Goal: Entertainment & Leisure: Consume media (video, audio)

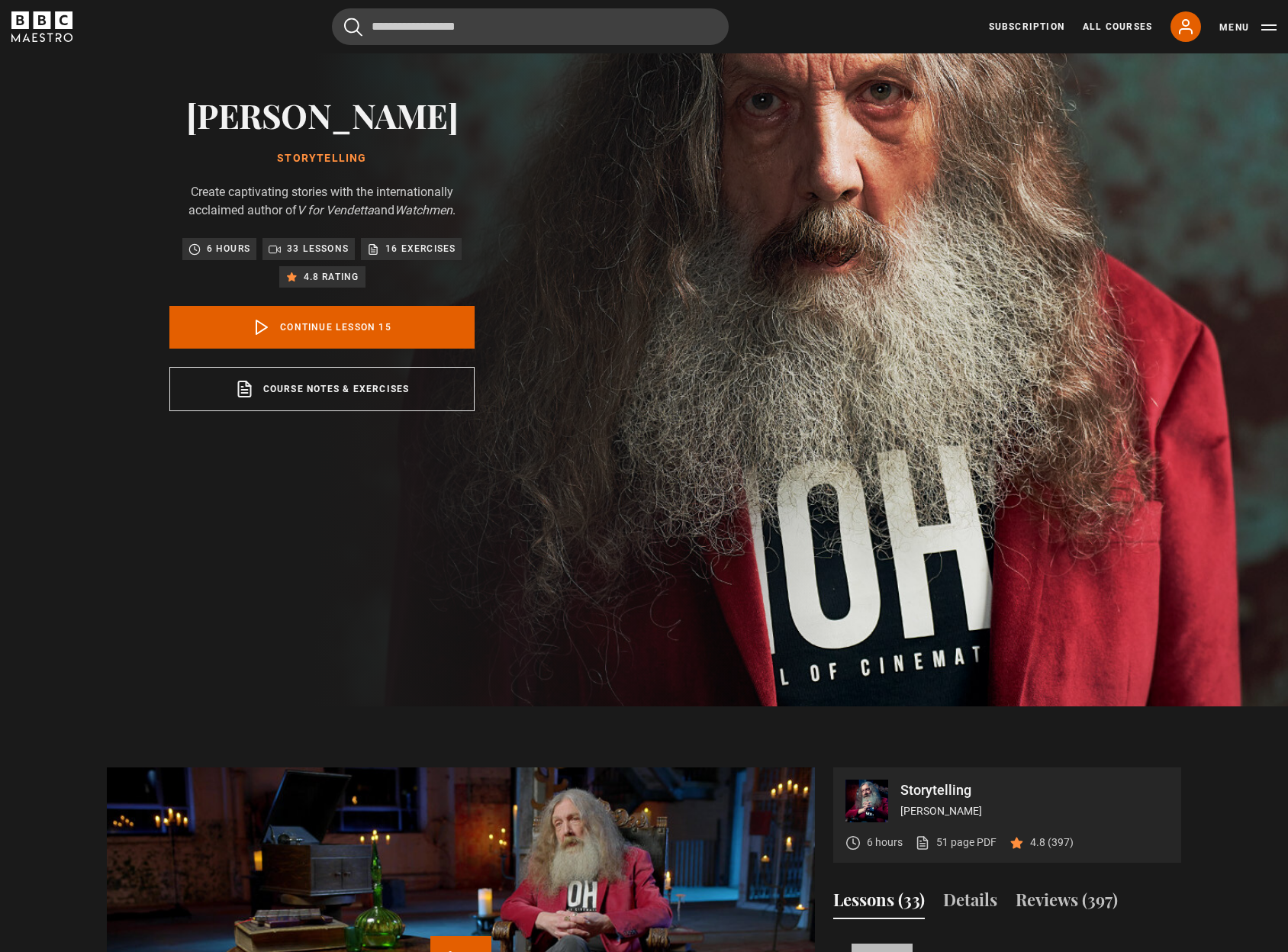
scroll to position [939, 0]
click at [340, 326] on link "Continue lesson 15" at bounding box center [322, 327] width 305 height 42
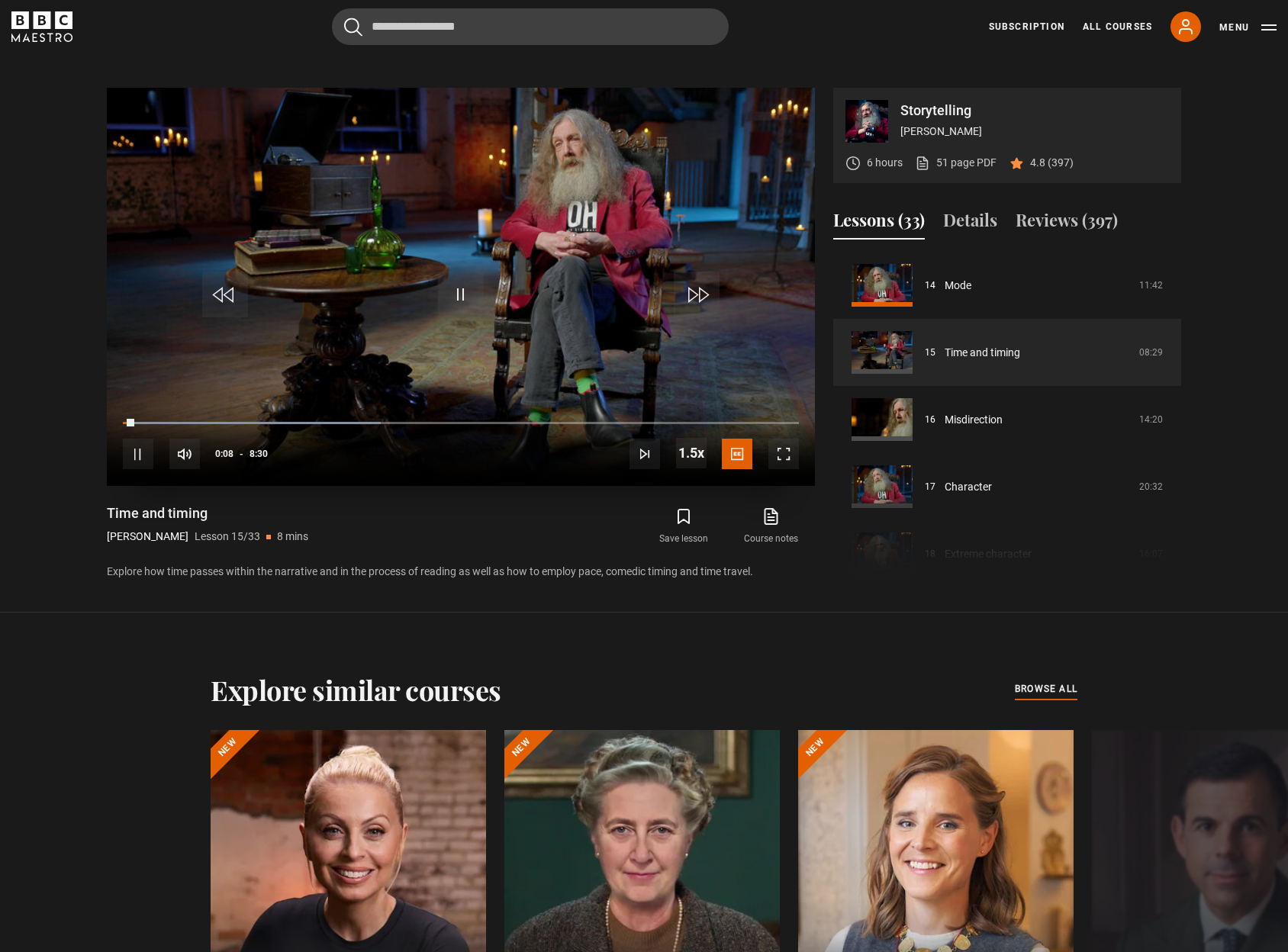
scroll to position [847, 0]
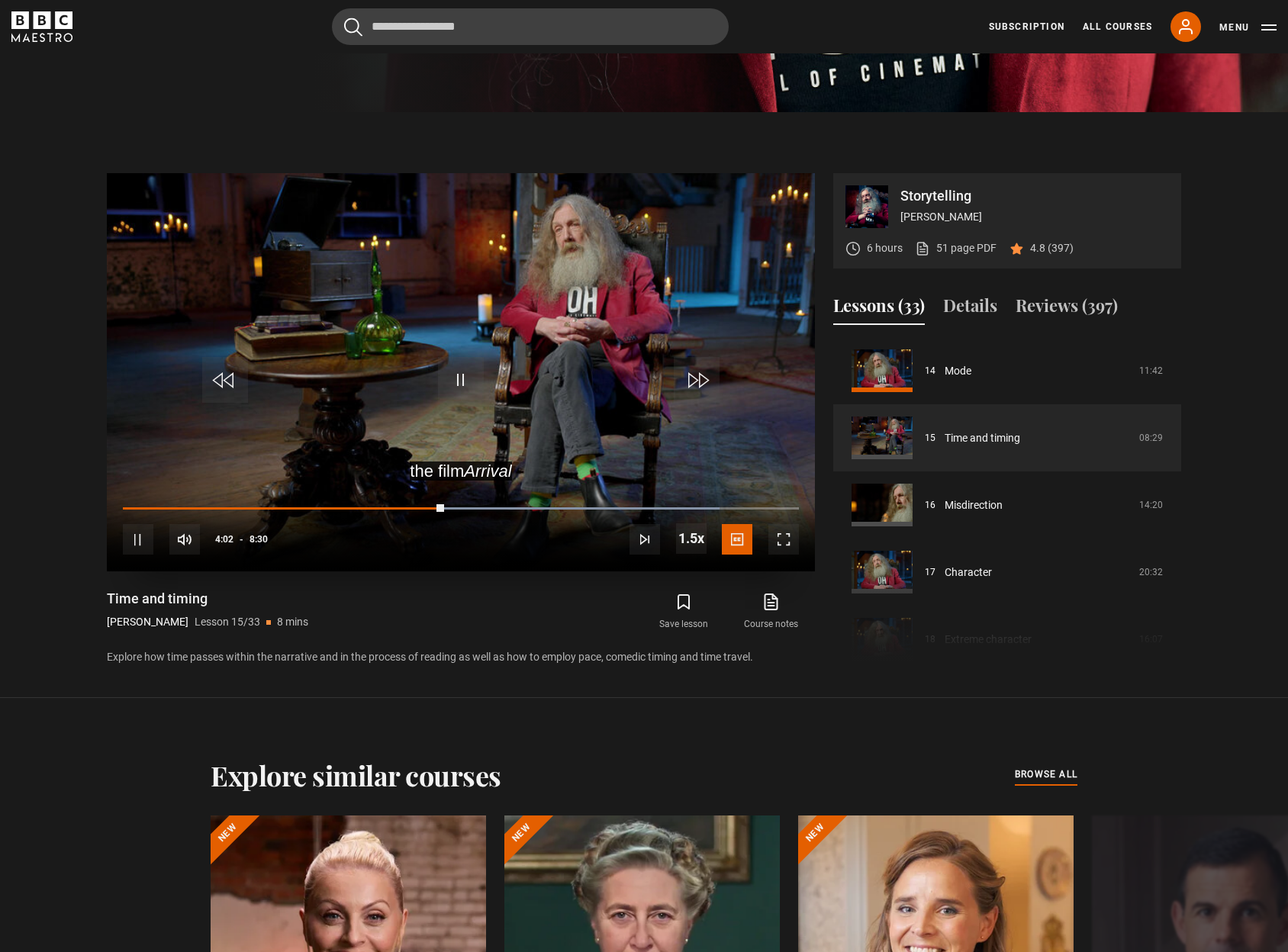
click at [232, 376] on span "Video Player" at bounding box center [225, 379] width 45 height 45
click at [461, 370] on span "Video Player" at bounding box center [460, 379] width 45 height 45
click at [465, 386] on span "Video Player" at bounding box center [460, 379] width 45 height 45
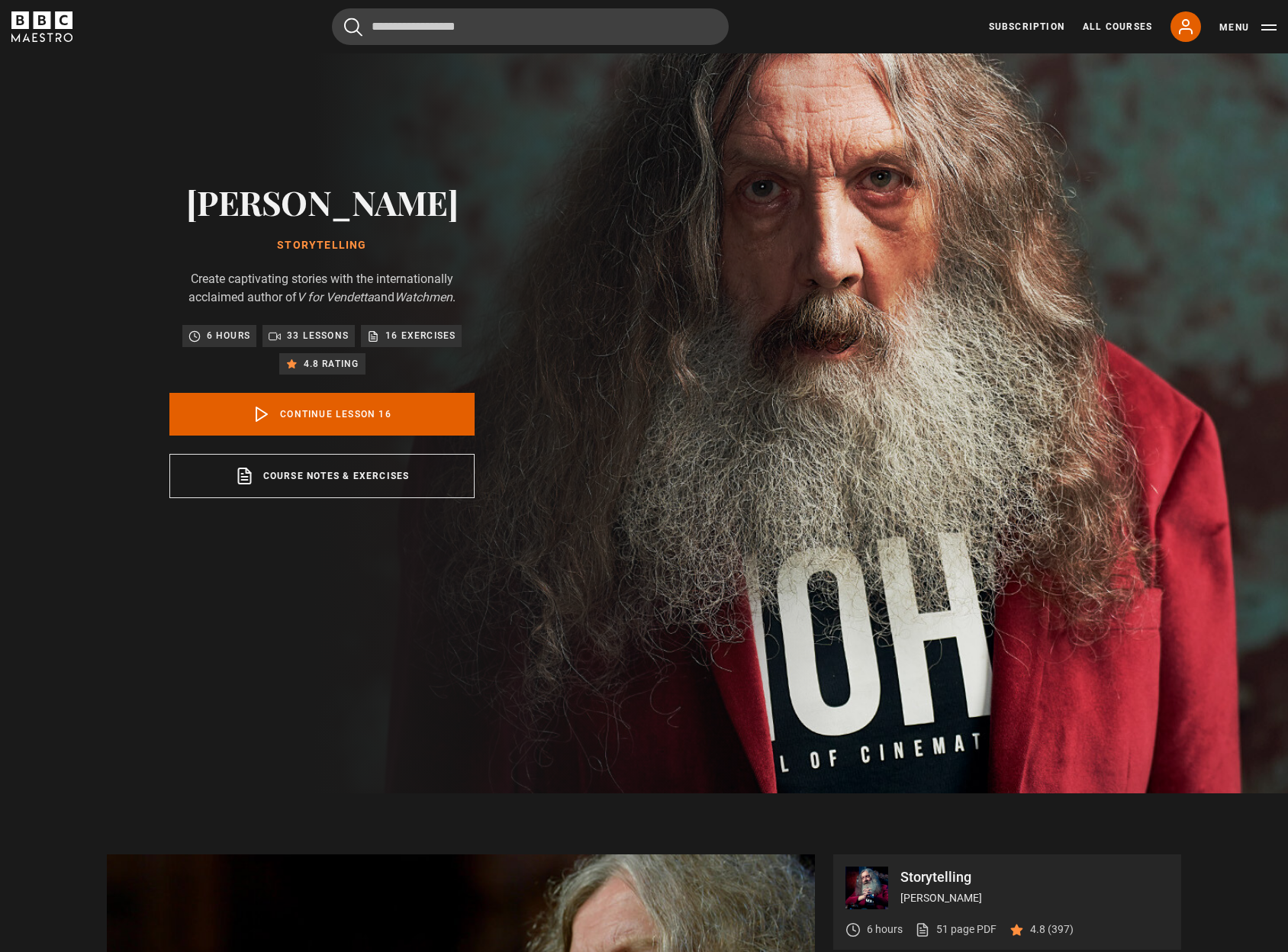
scroll to position [760, 0]
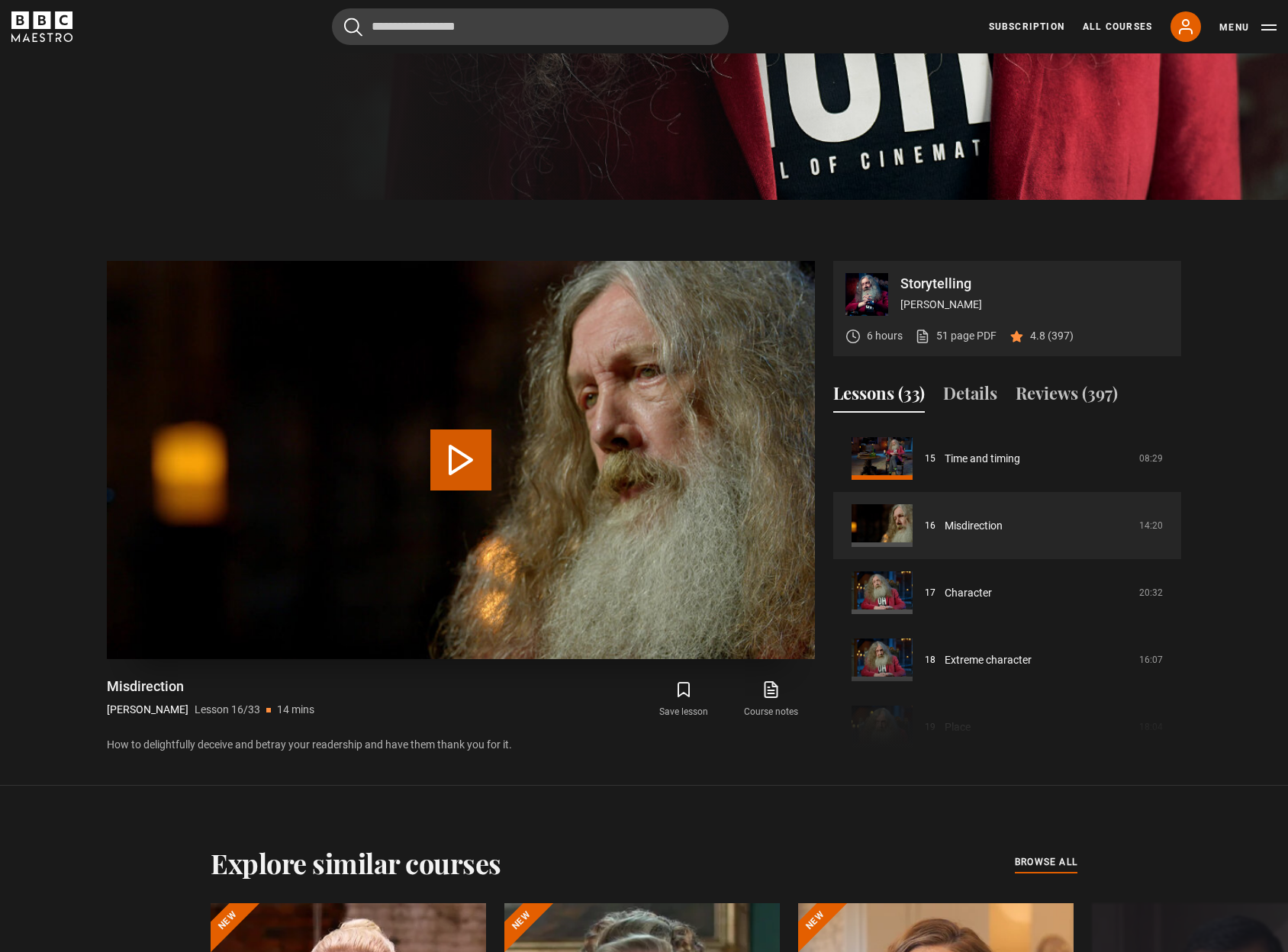
click at [461, 457] on button "Play Lesson Misdirection" at bounding box center [460, 459] width 61 height 61
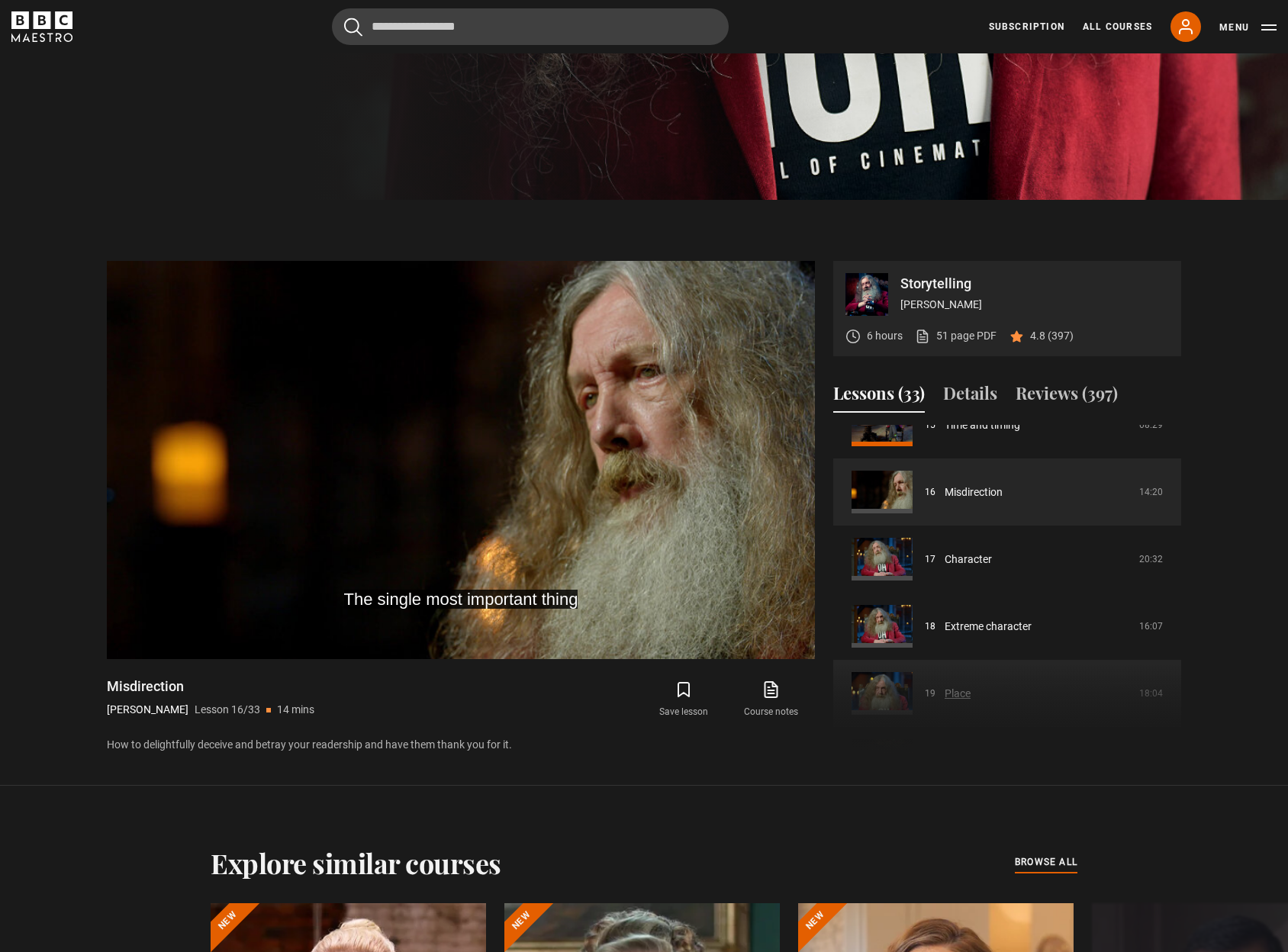
scroll to position [1025, 0]
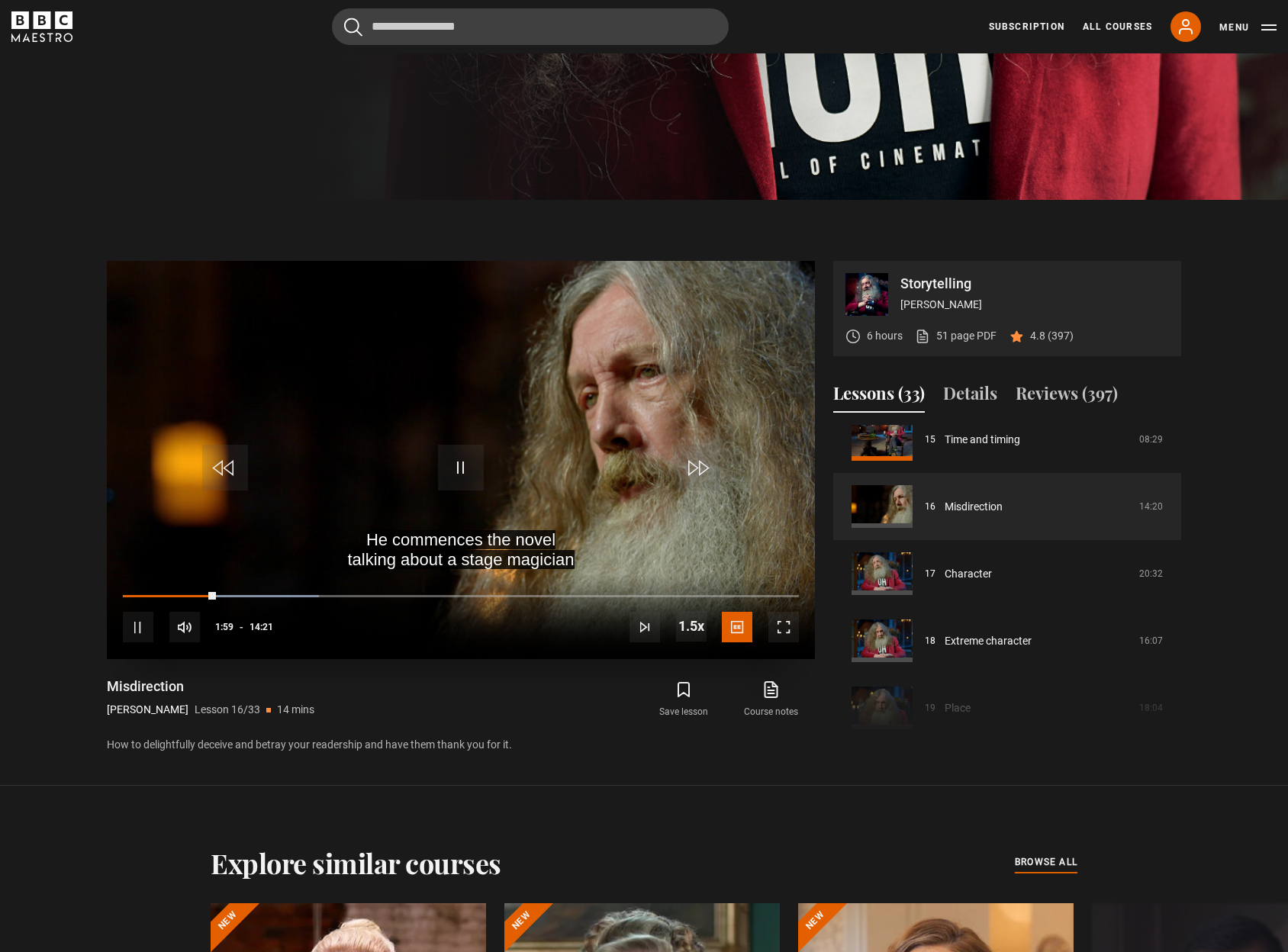
click at [457, 457] on span "Video Player" at bounding box center [460, 467] width 45 height 45
click at [450, 469] on span "Video Player" at bounding box center [460, 467] width 45 height 45
click at [465, 466] on span "Video Player" at bounding box center [460, 467] width 45 height 45
click at [462, 461] on span "Video Player" at bounding box center [460, 467] width 45 height 45
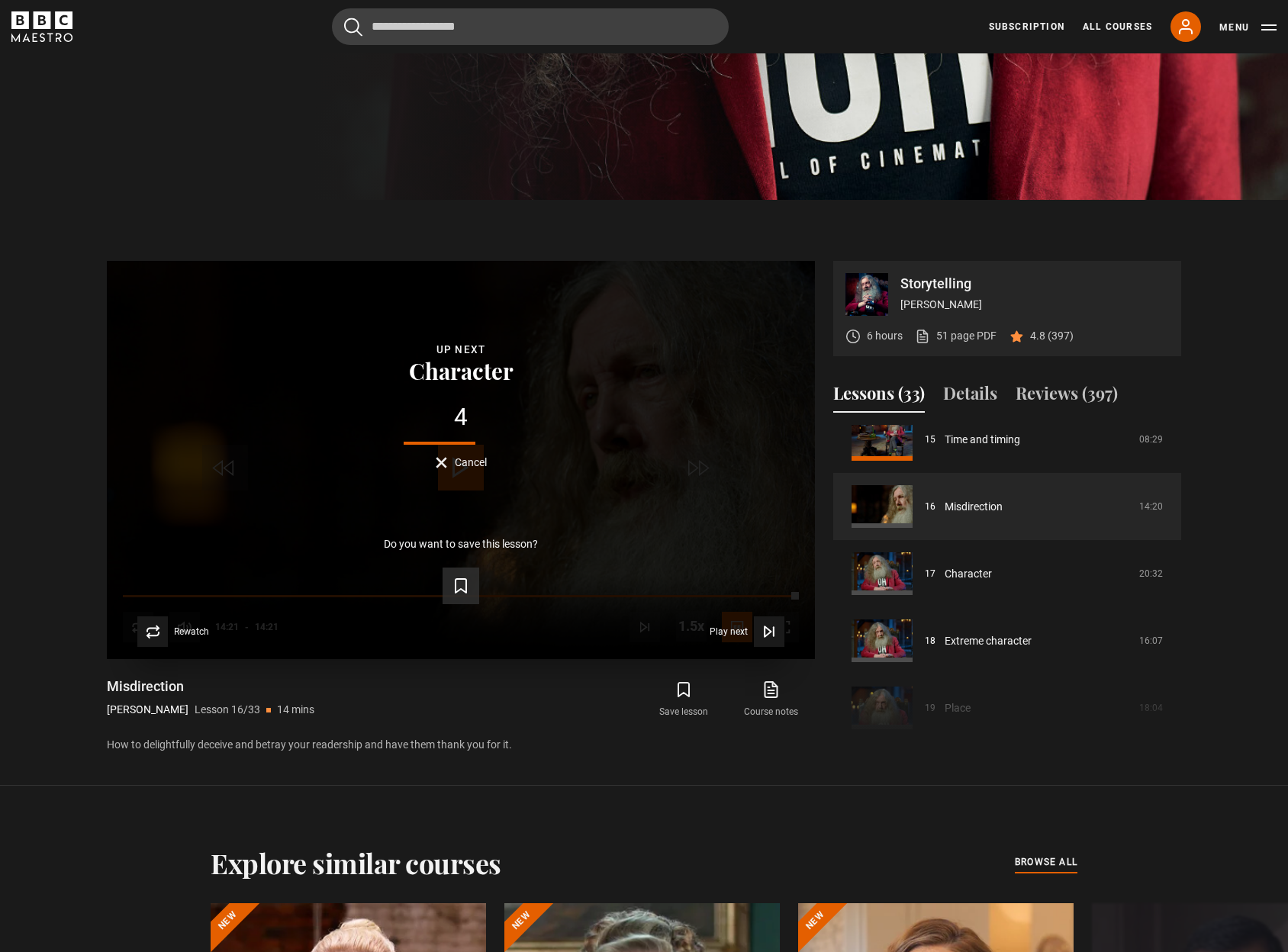
click at [461, 587] on icon "Video Player" at bounding box center [460, 585] width 18 height 18
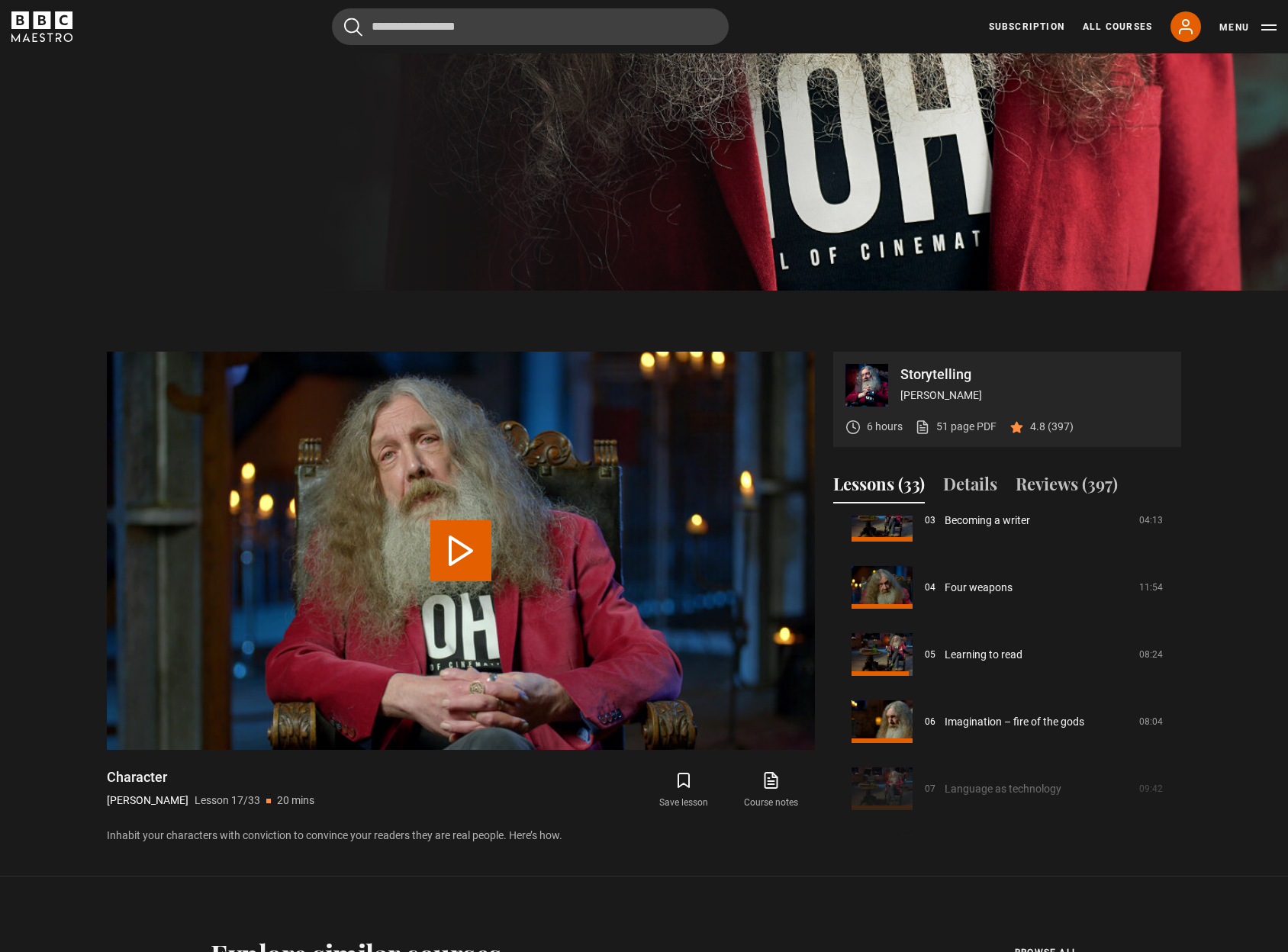
scroll to position [356, 0]
